Goal: Task Accomplishment & Management: Manage account settings

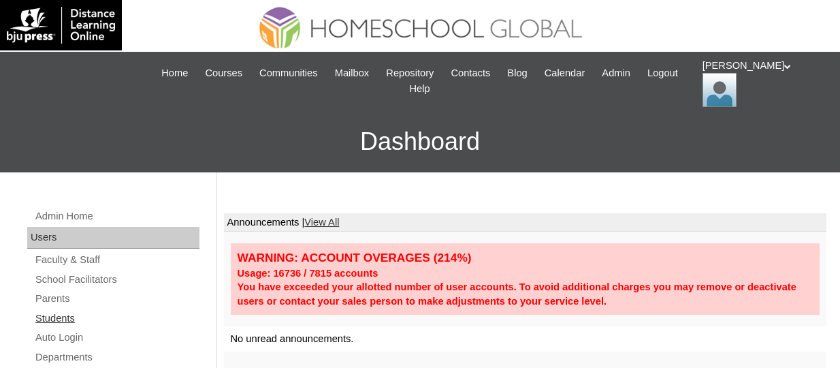
click at [58, 321] on link "Students" at bounding box center [116, 318] width 165 height 17
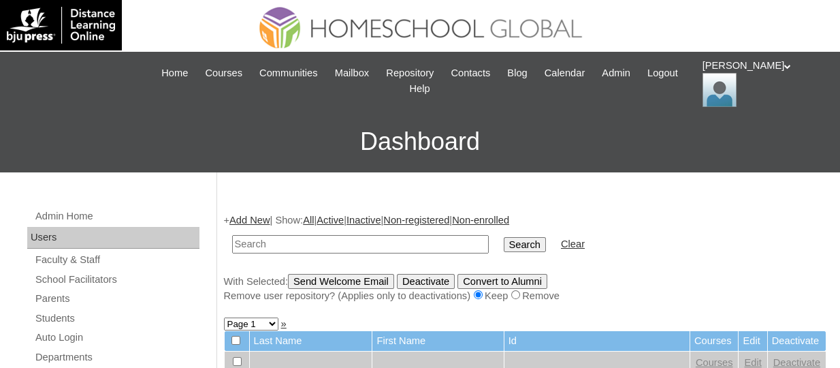
click at [310, 238] on input "text" at bounding box center [360, 244] width 257 height 18
type input "TOUCHPH2025-MHS010185"
click at [504, 237] on input "Search" at bounding box center [525, 244] width 42 height 15
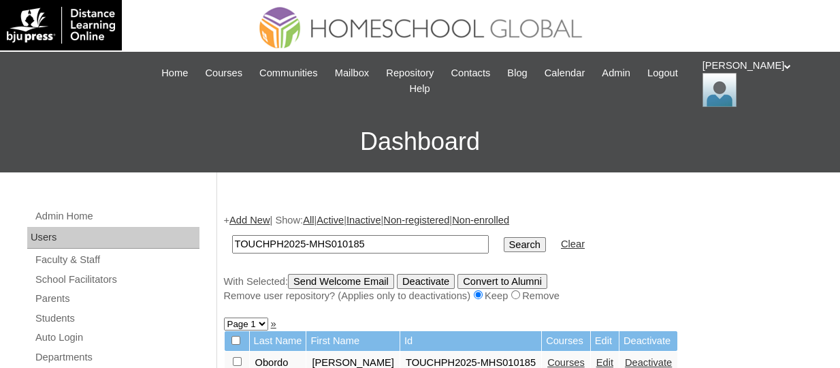
scroll to position [187, 0]
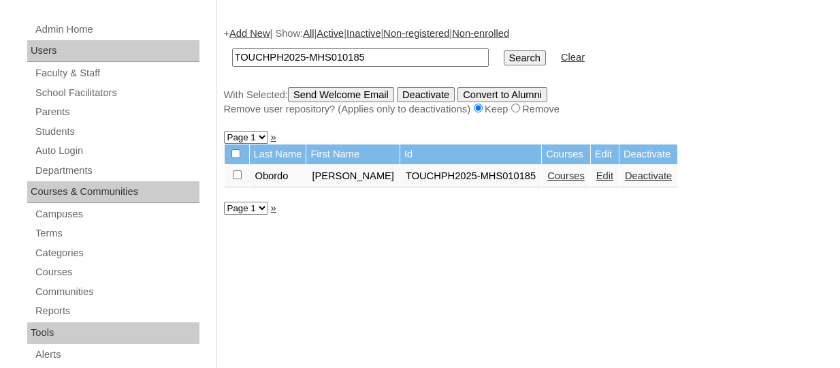
click at [547, 172] on link "Courses" at bounding box center [565, 175] width 37 height 11
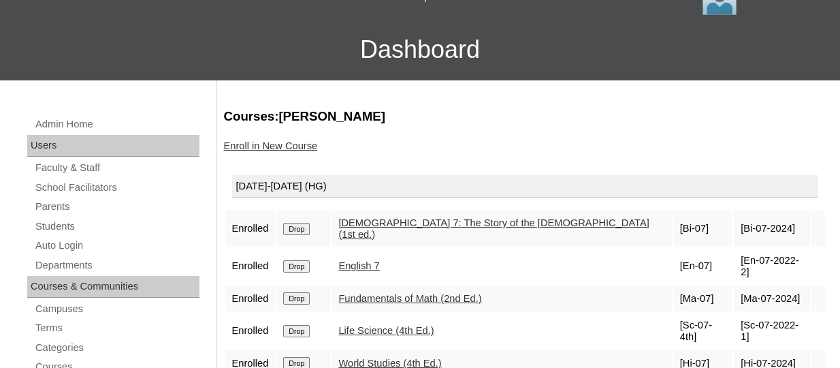
scroll to position [131, 0]
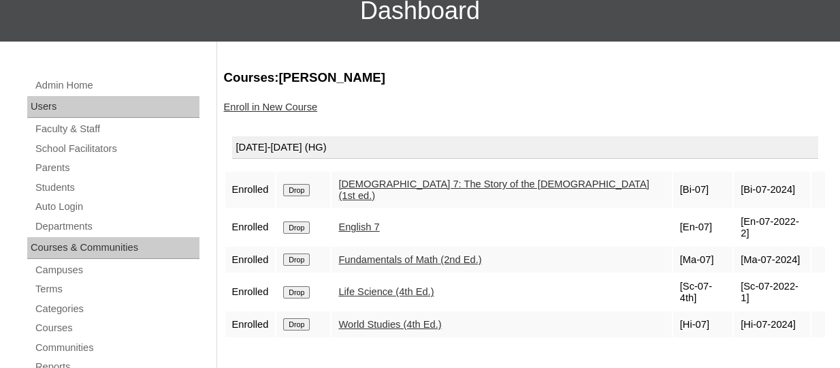
click at [308, 253] on input "Drop" at bounding box center [296, 259] width 27 height 12
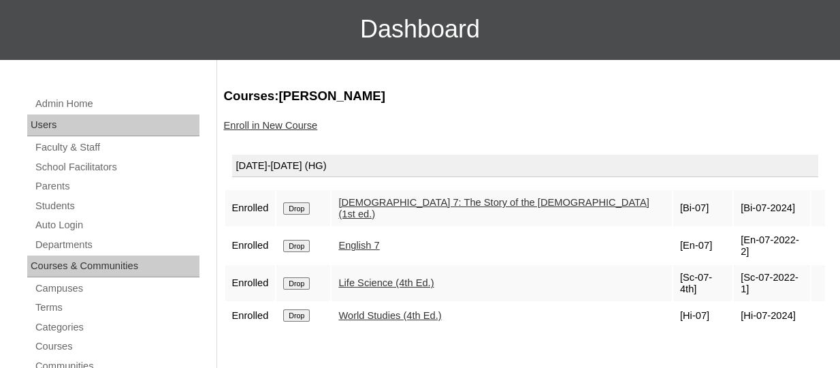
scroll to position [113, 0]
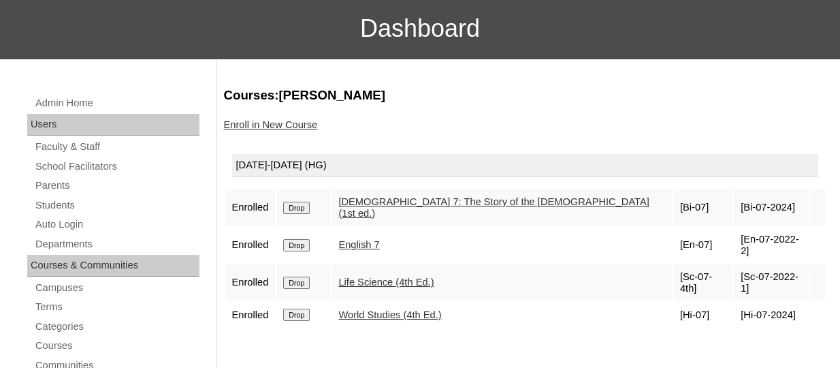
click at [294, 308] on input "Drop" at bounding box center [296, 314] width 27 height 12
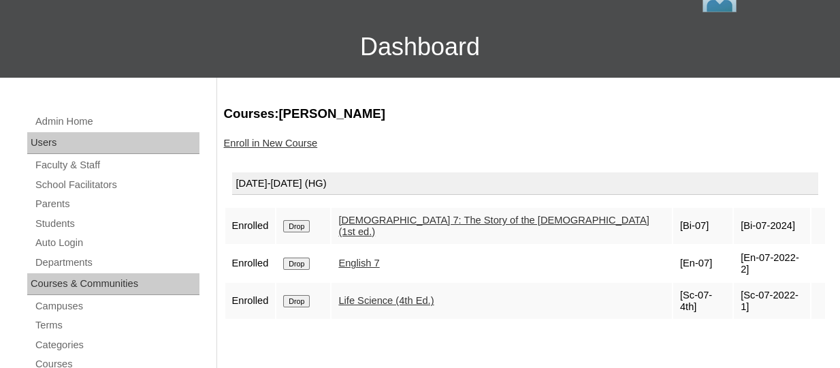
scroll to position [106, 0]
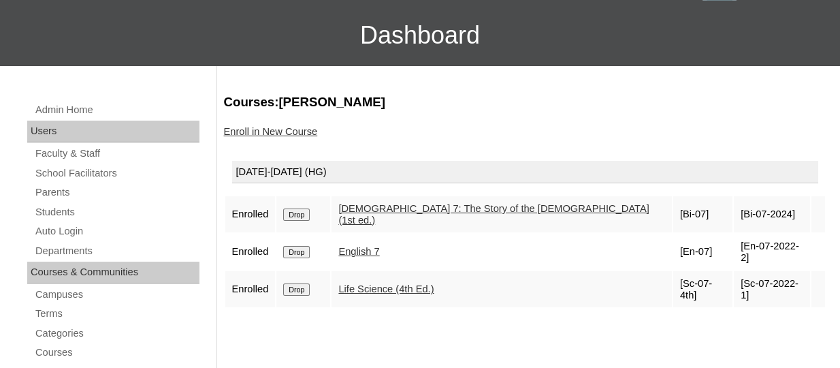
click at [296, 283] on input "Drop" at bounding box center [296, 289] width 27 height 12
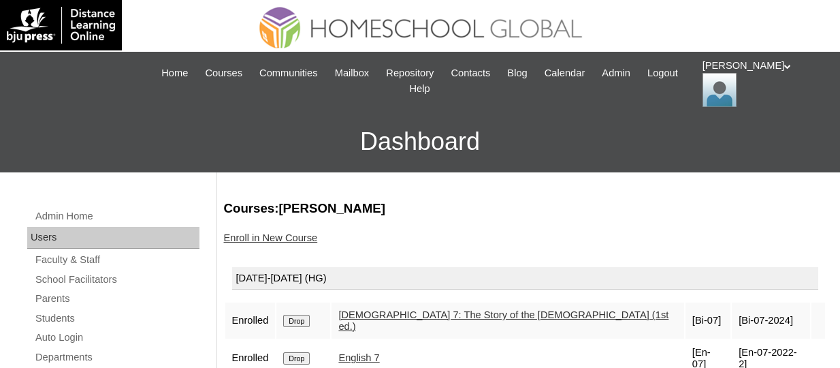
click at [271, 235] on link "Enroll in New Course" at bounding box center [271, 237] width 94 height 11
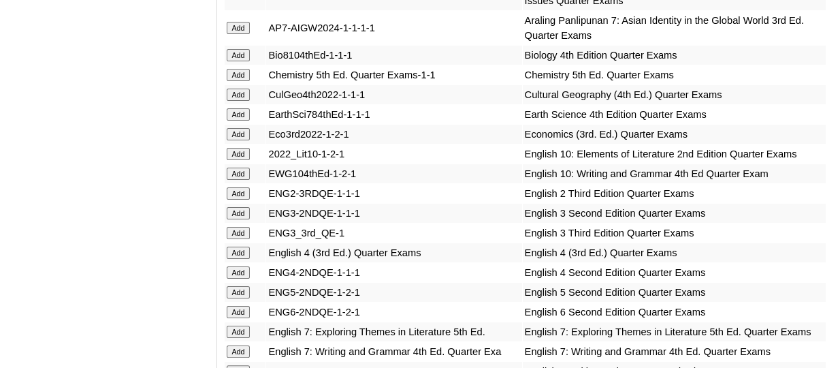
scroll to position [4167, 0]
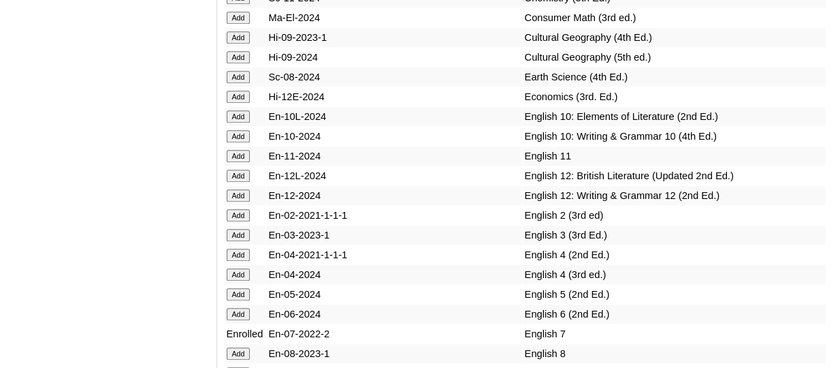
click at [239, 83] on input "Add" at bounding box center [239, 77] width 24 height 12
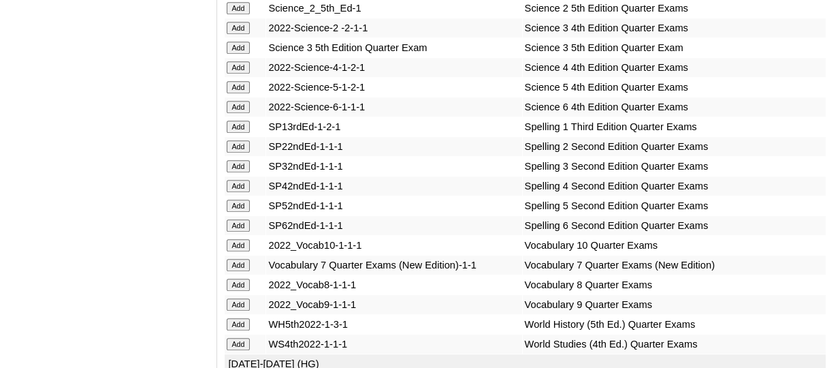
scroll to position [5787, 0]
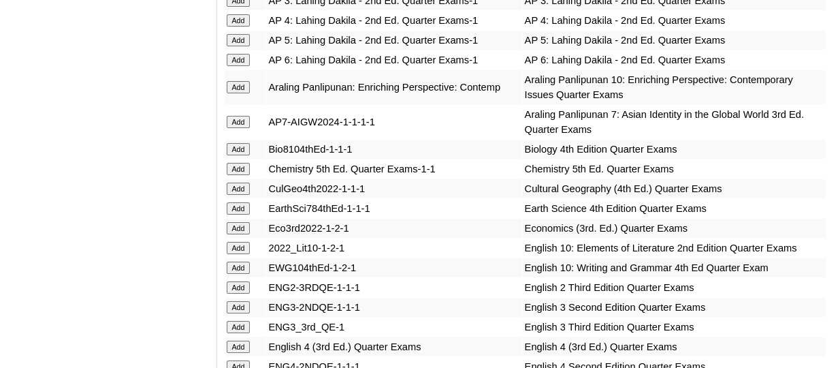
scroll to position [3621, 0]
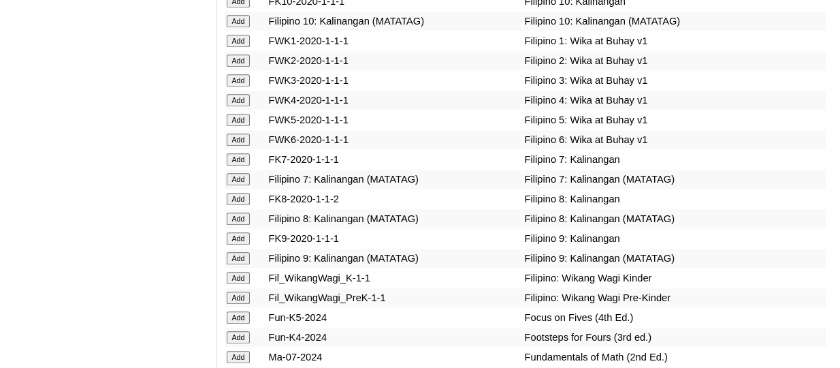
scroll to position [4583, 0]
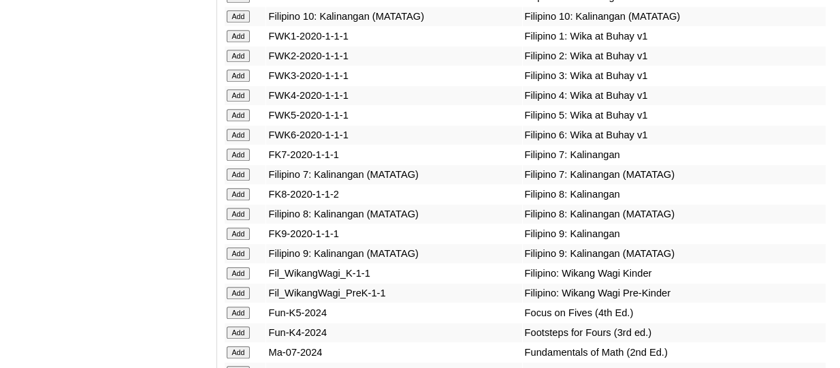
click at [242, 180] on input "Add" at bounding box center [239, 174] width 24 height 12
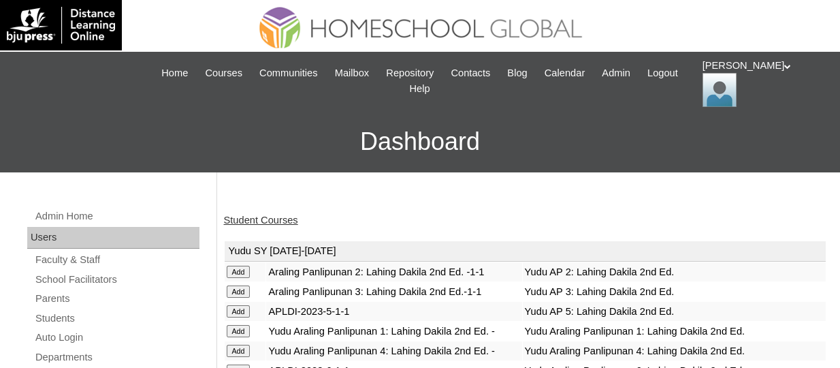
click at [281, 220] on link "Student Courses" at bounding box center [261, 219] width 74 height 11
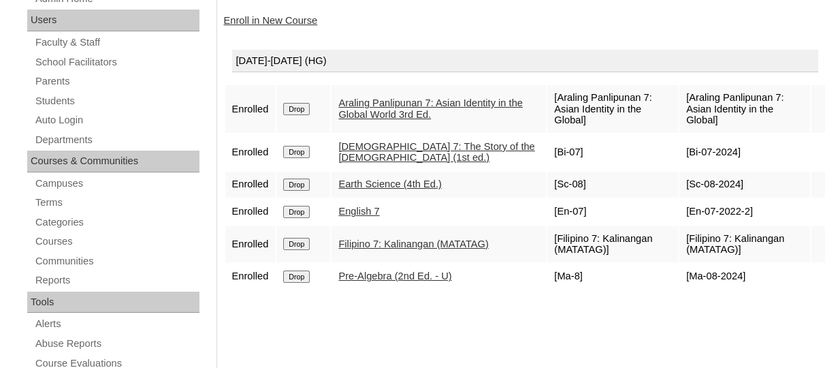
scroll to position [202, 0]
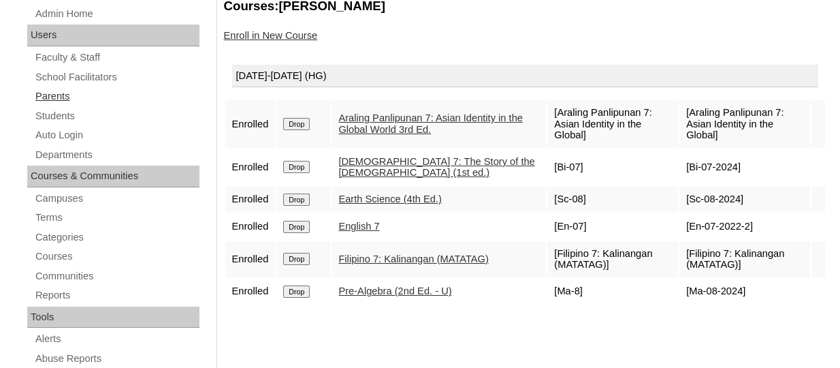
click at [57, 99] on link "Parents" at bounding box center [116, 96] width 165 height 17
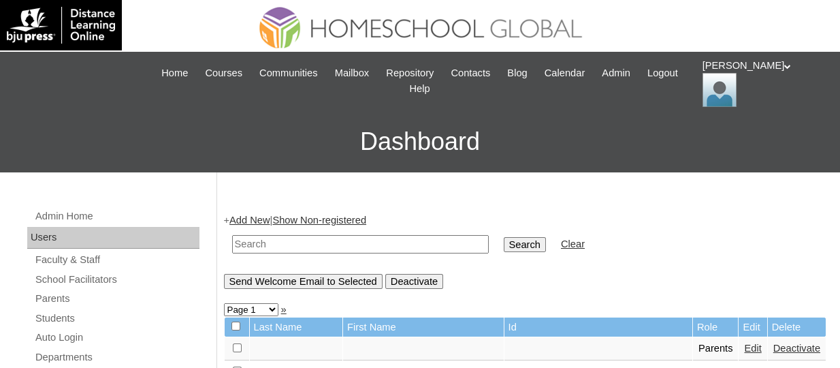
click at [275, 244] on input "text" at bounding box center [360, 244] width 257 height 18
paste input "TOUCHPH2025-MHS010172"
type input "TOUCHPH2025-MHS010172"
click at [504, 237] on input "Search" at bounding box center [525, 244] width 42 height 15
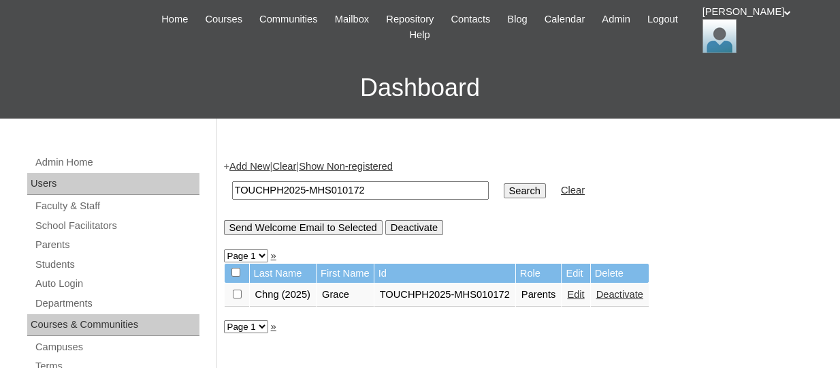
scroll to position [59, 0]
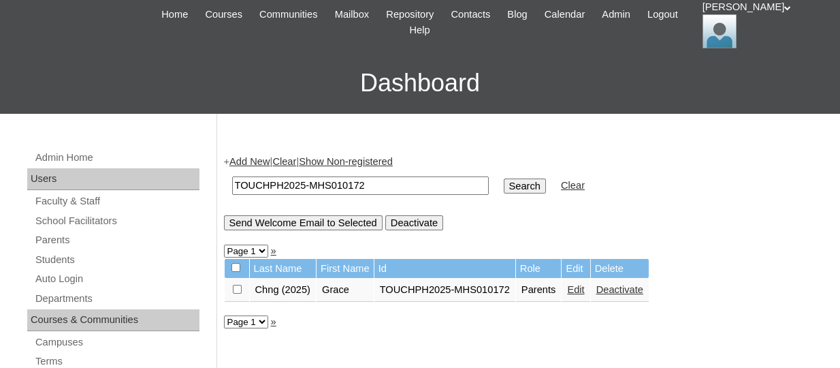
click at [573, 292] on link "Edit" at bounding box center [575, 289] width 17 height 11
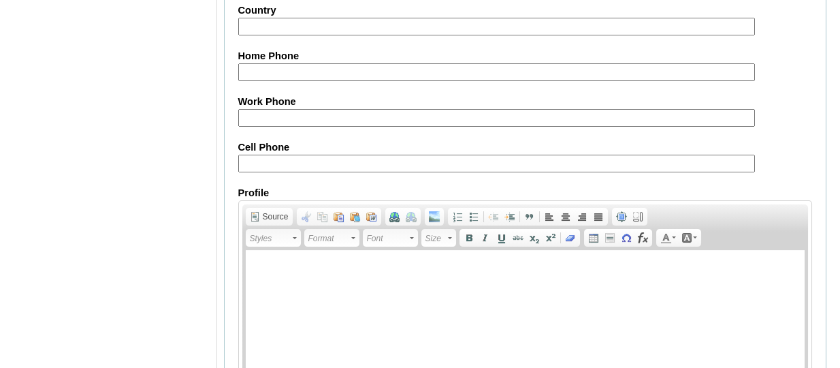
scroll to position [1437, 0]
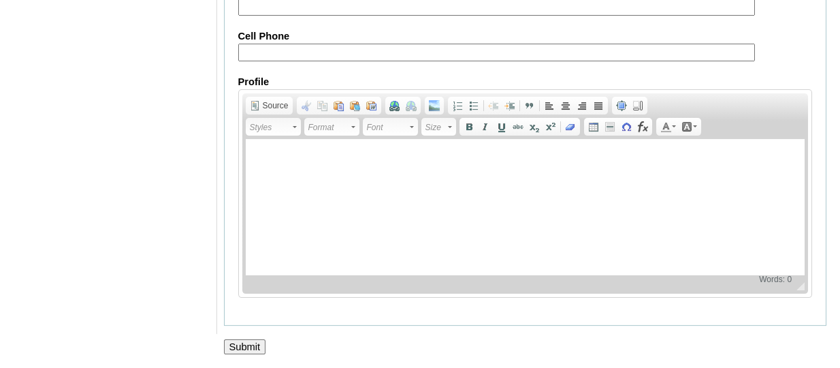
click at [246, 347] on input "Submit" at bounding box center [245, 346] width 42 height 15
